Goal: Task Accomplishment & Management: Use online tool/utility

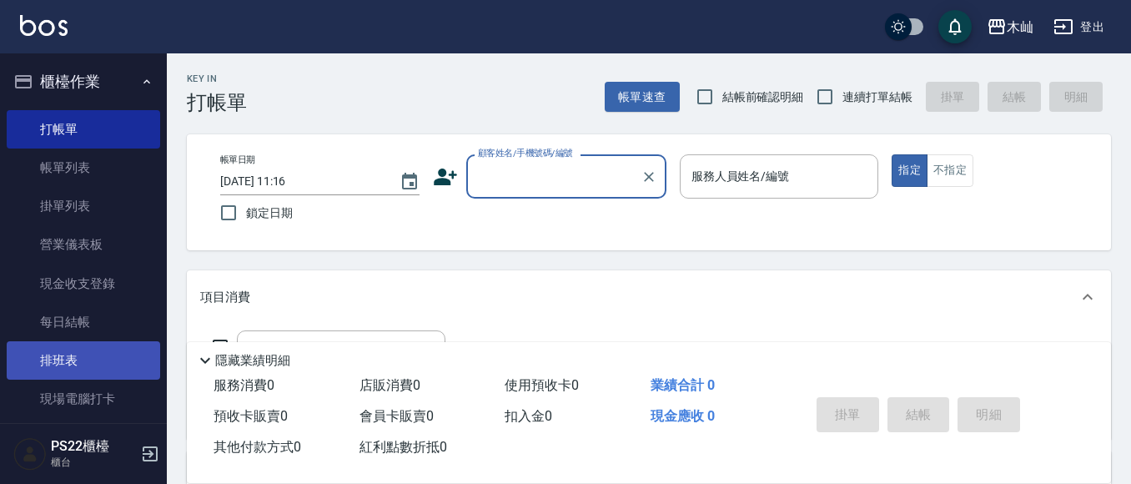
click at [106, 358] on link "排班表" at bounding box center [83, 360] width 153 height 38
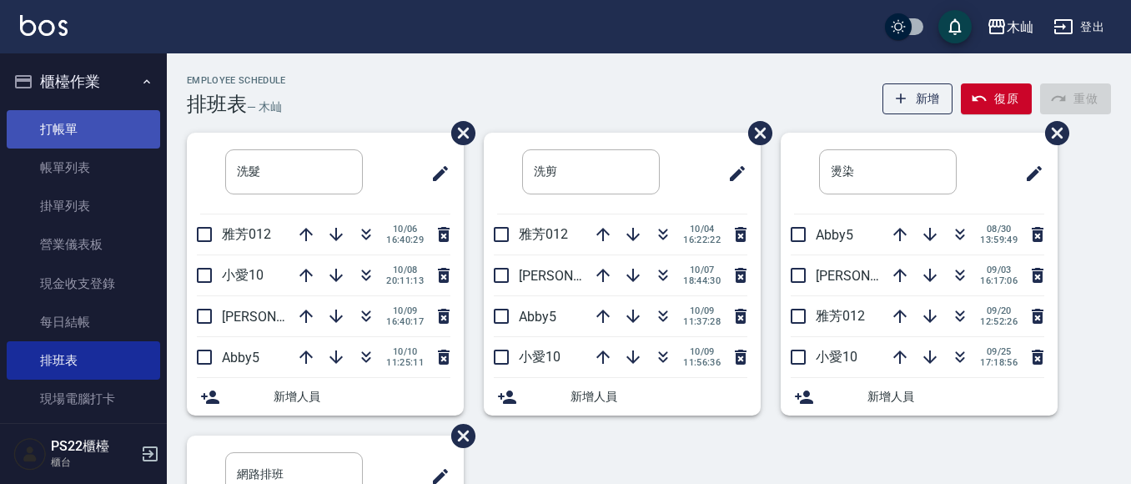
click at [98, 125] on link "打帳單" at bounding box center [83, 129] width 153 height 38
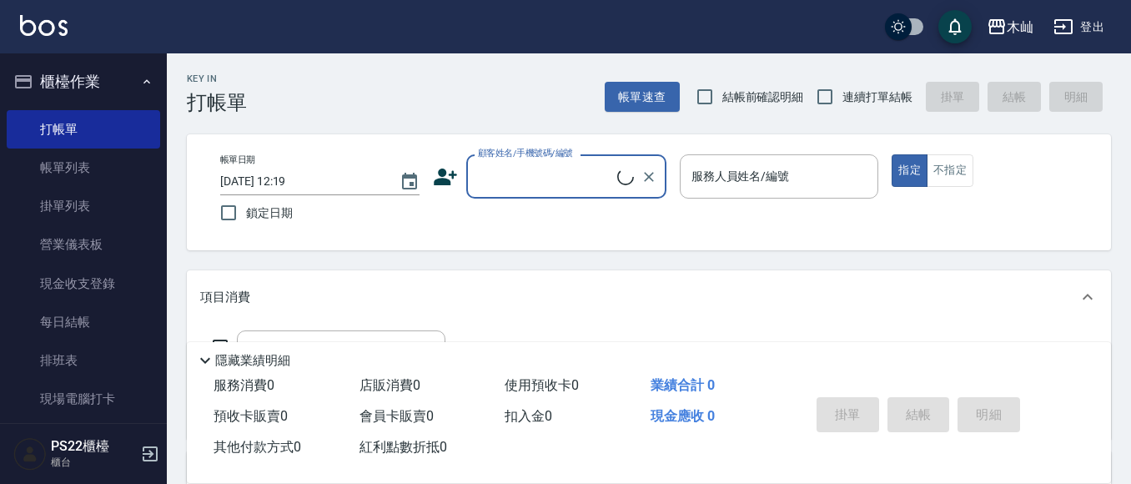
click at [526, 172] on input "顧客姓名/手機號碼/編號" at bounding box center [545, 176] width 143 height 29
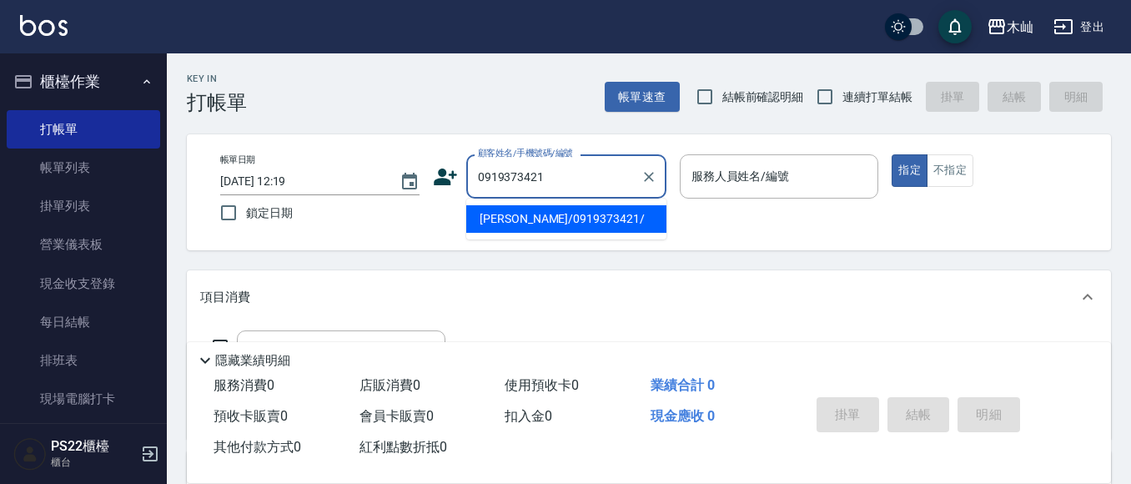
type input "[PERSON_NAME]/0919373421/"
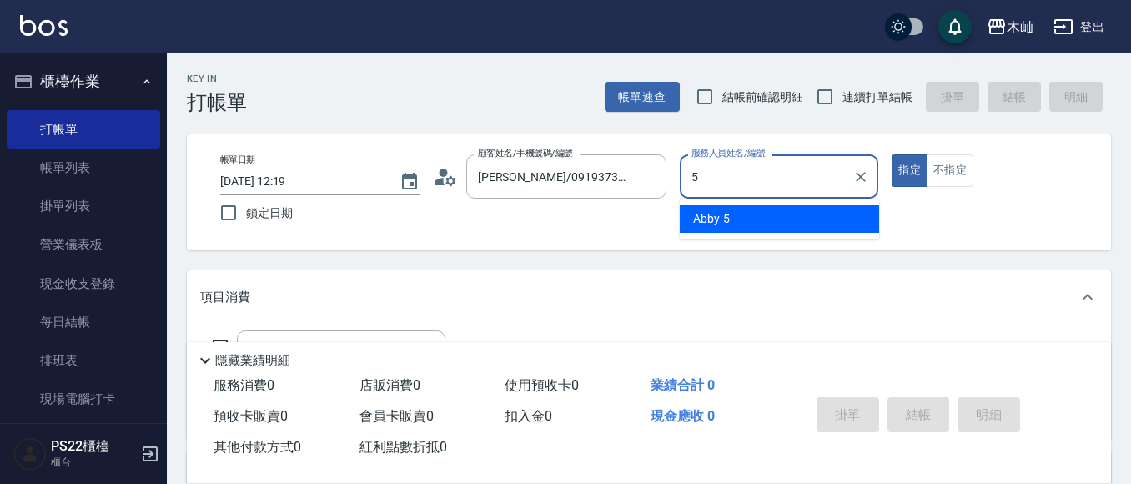
type input "5"
type button "true"
type input "Abby-5"
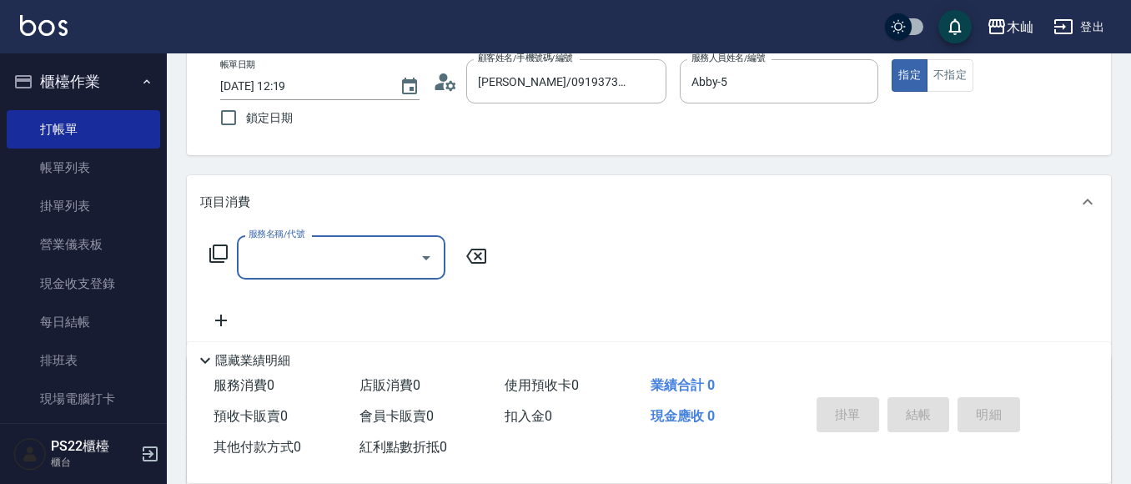
scroll to position [83, 0]
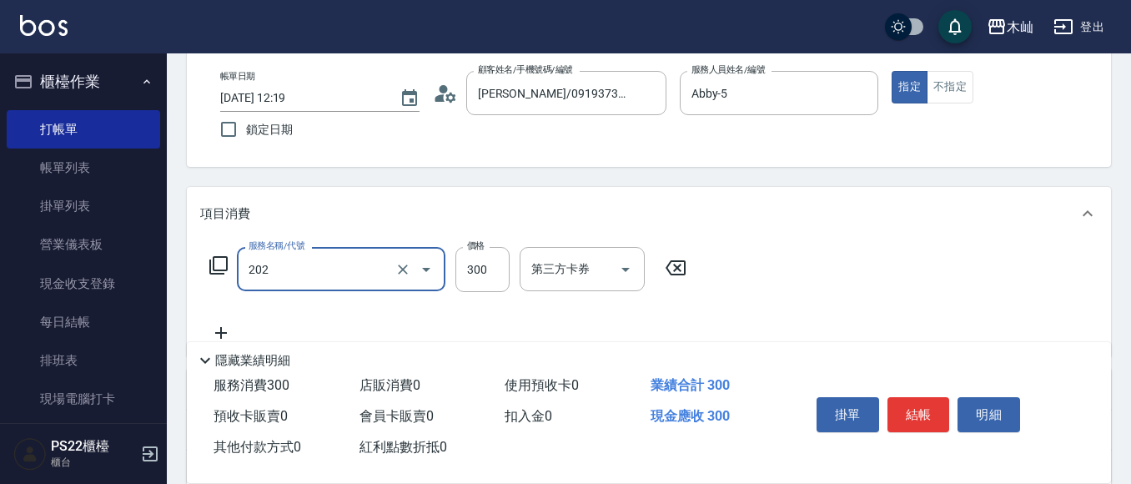
type input "單剪(202)"
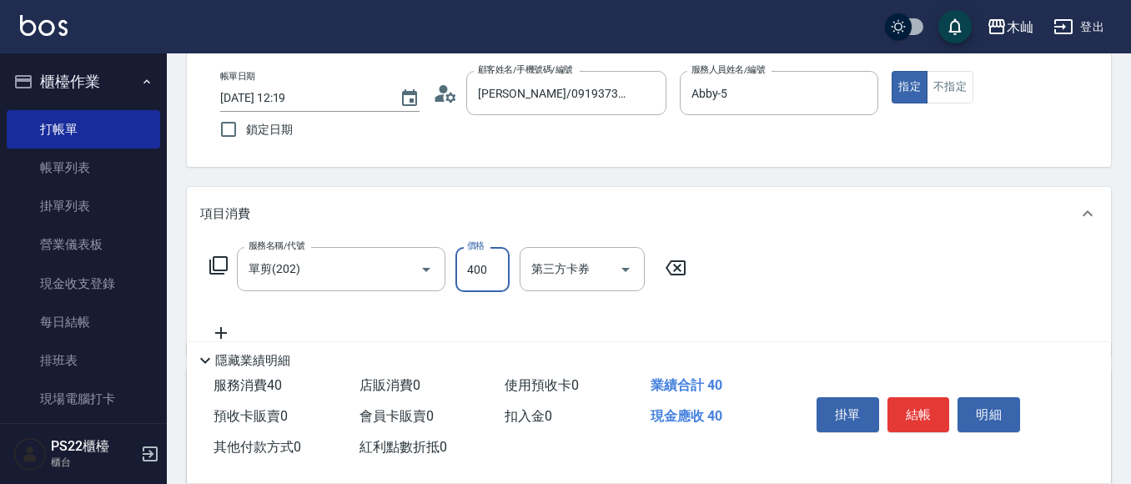
type input "400"
